Goal: Navigation & Orientation: Find specific page/section

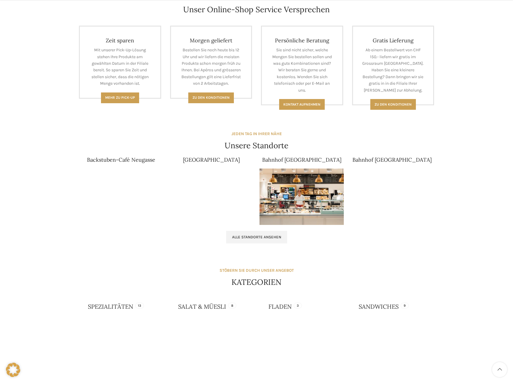
scroll to position [268, 0]
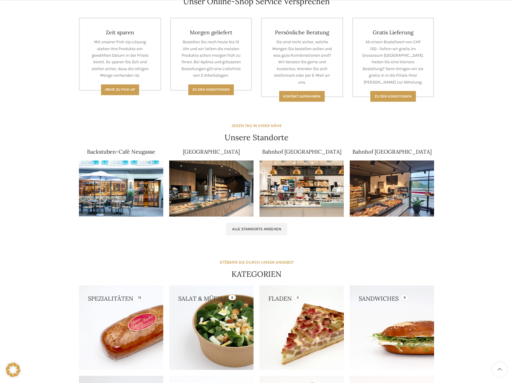
click at [128, 187] on img at bounding box center [121, 188] width 84 height 56
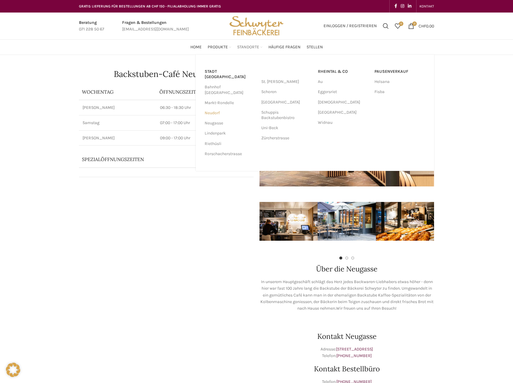
click at [213, 108] on link "Neudorf" at bounding box center [230, 113] width 51 height 10
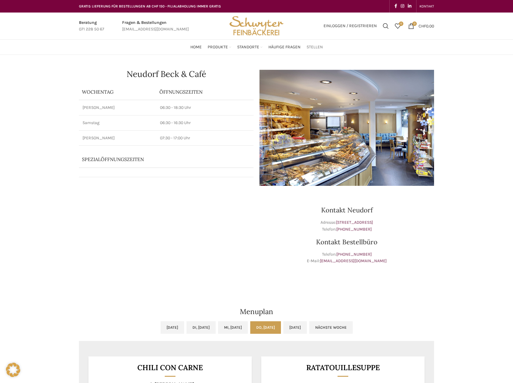
click at [308, 49] on span "Stellen" at bounding box center [315, 47] width 16 height 6
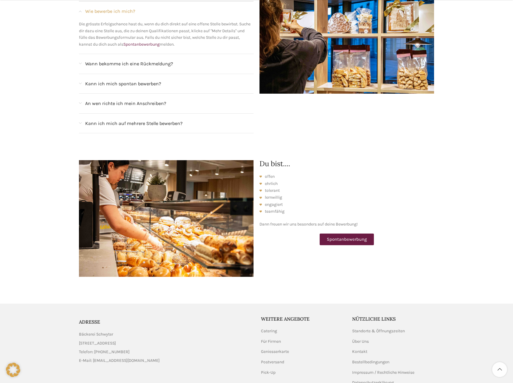
scroll to position [626, 0]
